Goal: Information Seeking & Learning: Learn about a topic

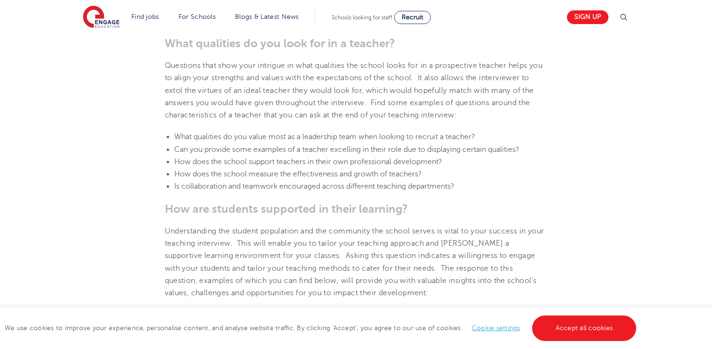
scroll to position [546, 0]
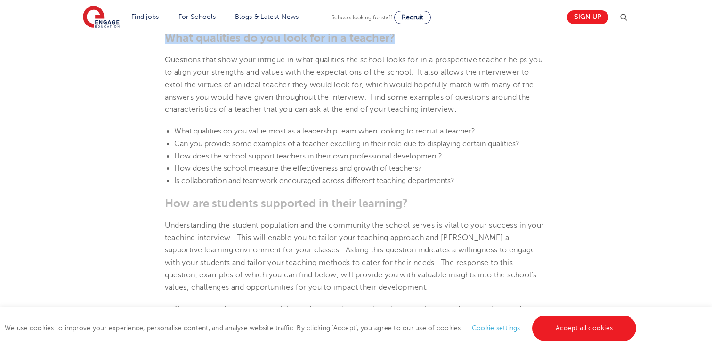
drag, startPoint x: 166, startPoint y: 49, endPoint x: 392, endPoint y: 49, distance: 226.1
click at [392, 44] on span "What qualities do you look for in a teacher?" at bounding box center [280, 37] width 230 height 13
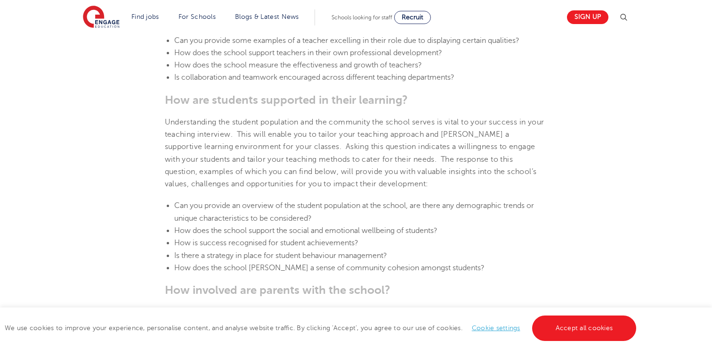
scroll to position [659, 0]
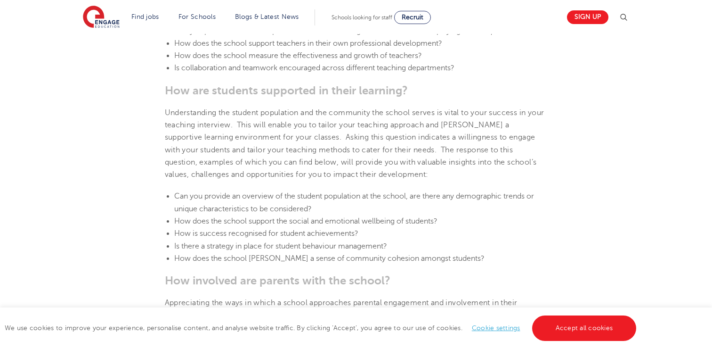
drag, startPoint x: 181, startPoint y: 111, endPoint x: 332, endPoint y: 111, distance: 150.8
click at [332, 111] on section "[DATE] Top 5 questions to ask at the end of a teacher interview An interview fo…" at bounding box center [356, 303] width 571 height 1405
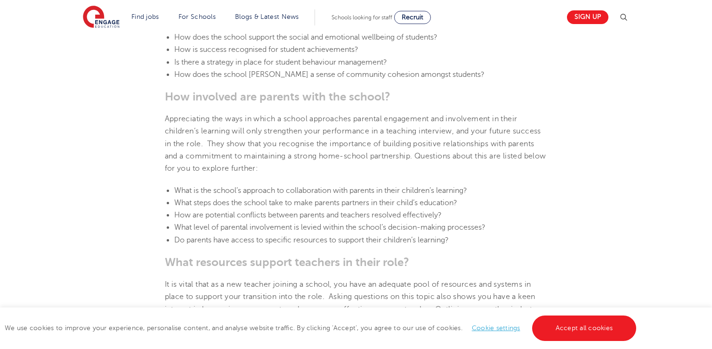
scroll to position [847, 0]
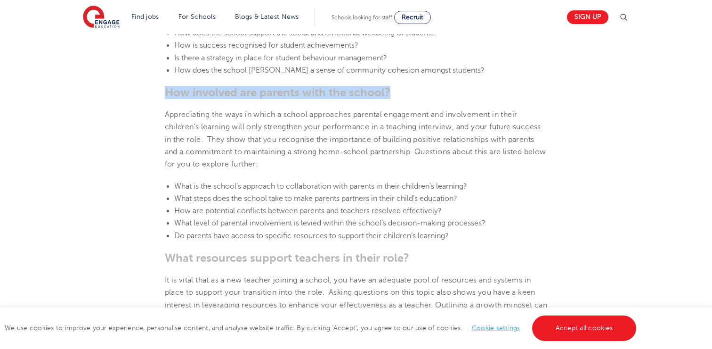
drag, startPoint x: 166, startPoint y: 105, endPoint x: 398, endPoint y: 113, distance: 231.4
click at [398, 113] on section "[DATE] Top 5 questions to ask at the end of a teacher interview An interview fo…" at bounding box center [356, 115] width 571 height 1405
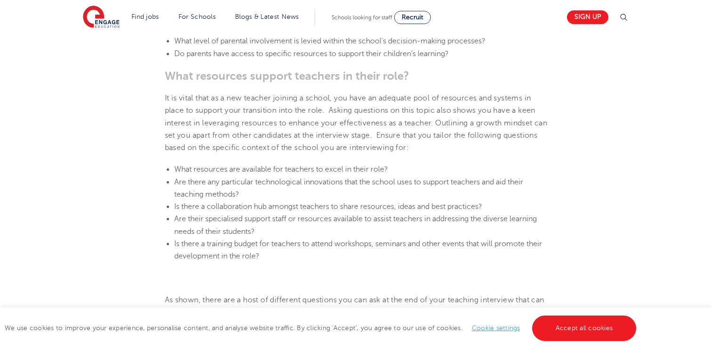
scroll to position [1034, 0]
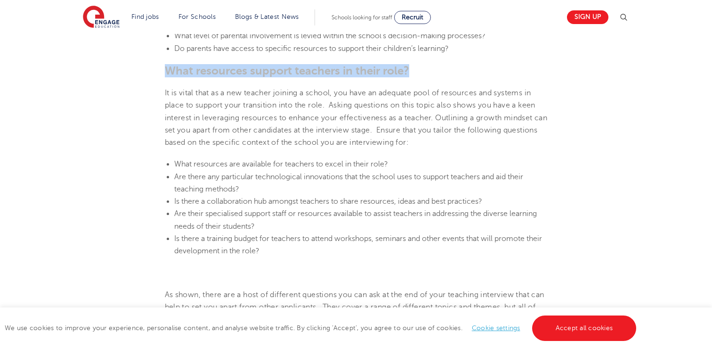
drag, startPoint x: 162, startPoint y: 85, endPoint x: 436, endPoint y: 84, distance: 274.7
click at [436, 77] on h3 "What resources support teachers in their role?" at bounding box center [356, 70] width 383 height 13
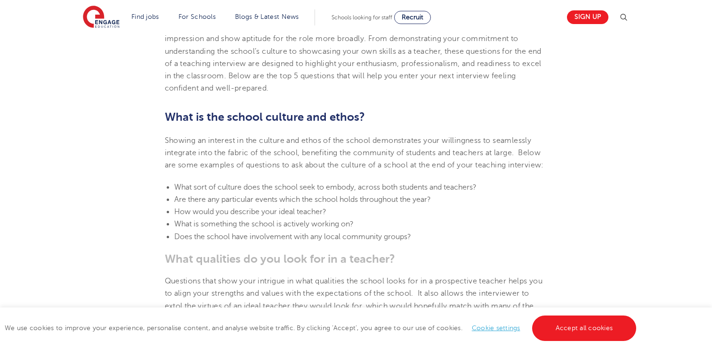
scroll to position [116, 0]
